Goal: Transaction & Acquisition: Purchase product/service

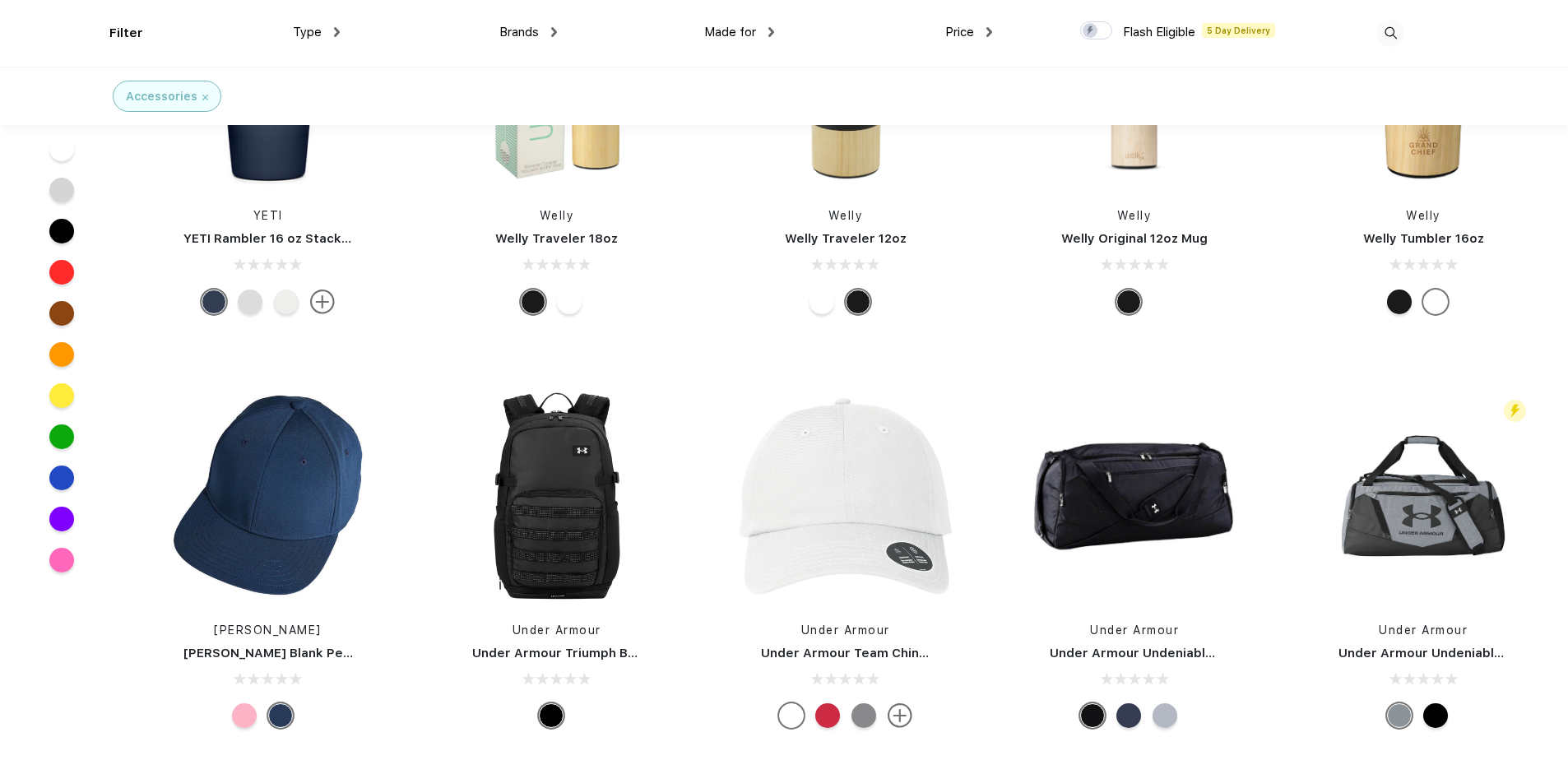
scroll to position [11678, 0]
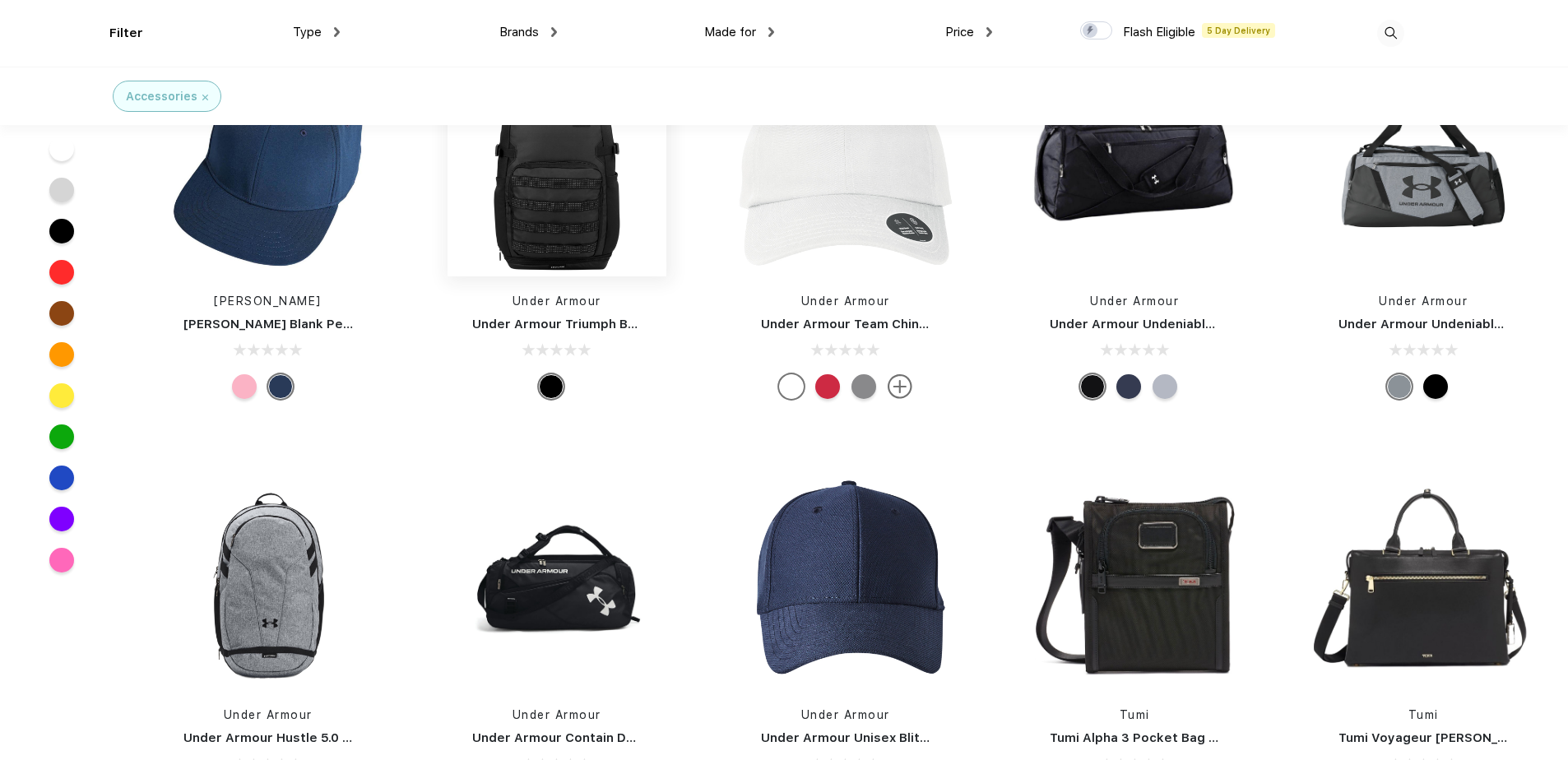
click at [556, 223] on img at bounding box center [556, 167] width 219 height 219
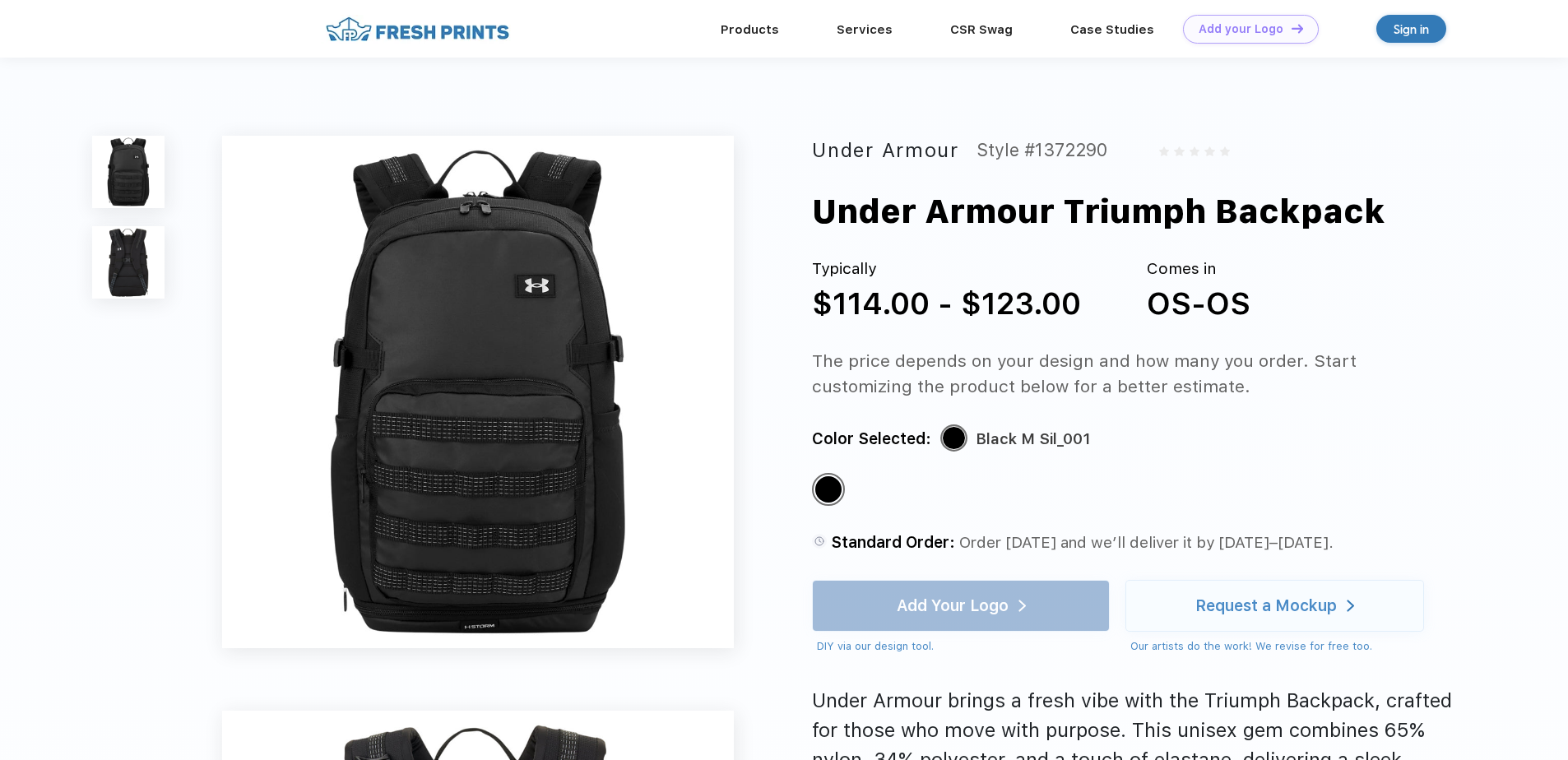
click at [665, 220] on img at bounding box center [478, 391] width 512 height 512
